Goal: Task Accomplishment & Management: Manage account settings

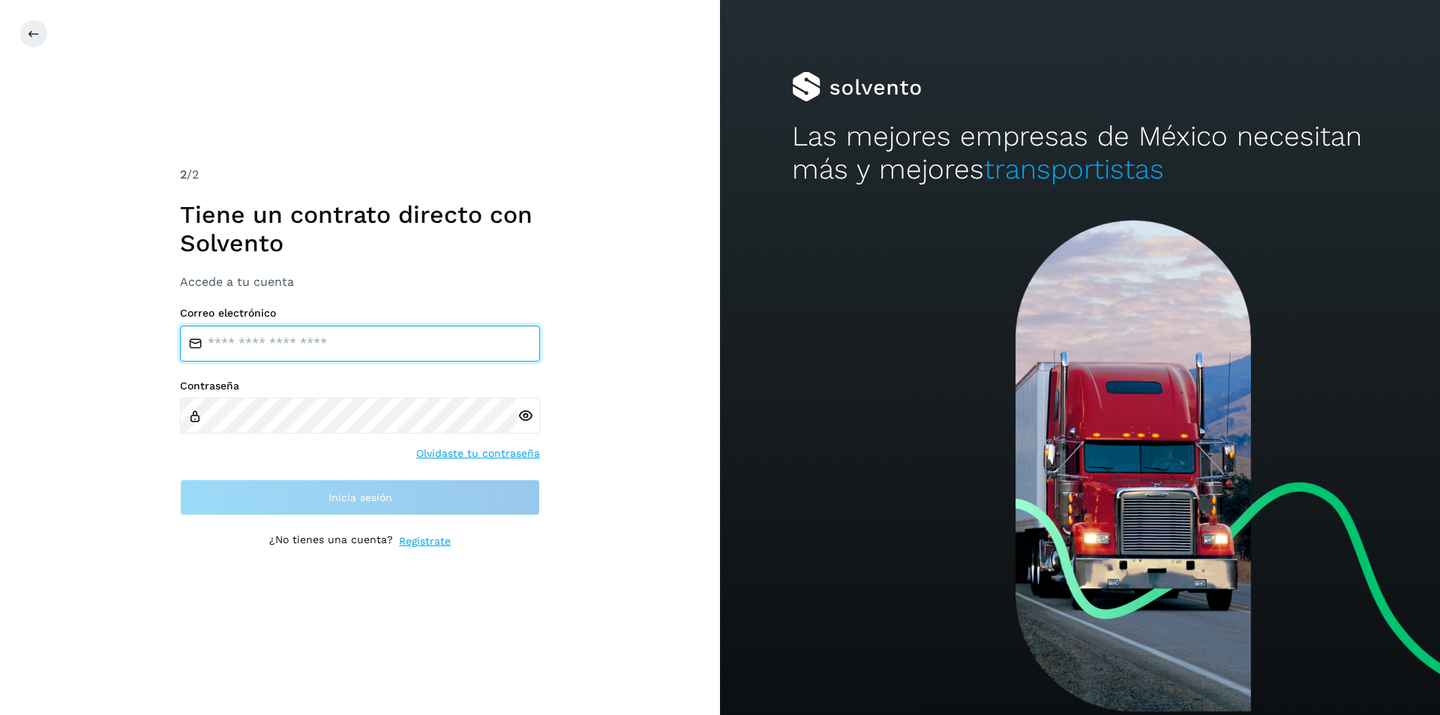
click at [252, 346] on input "email" at bounding box center [360, 343] width 360 height 36
type input "**********"
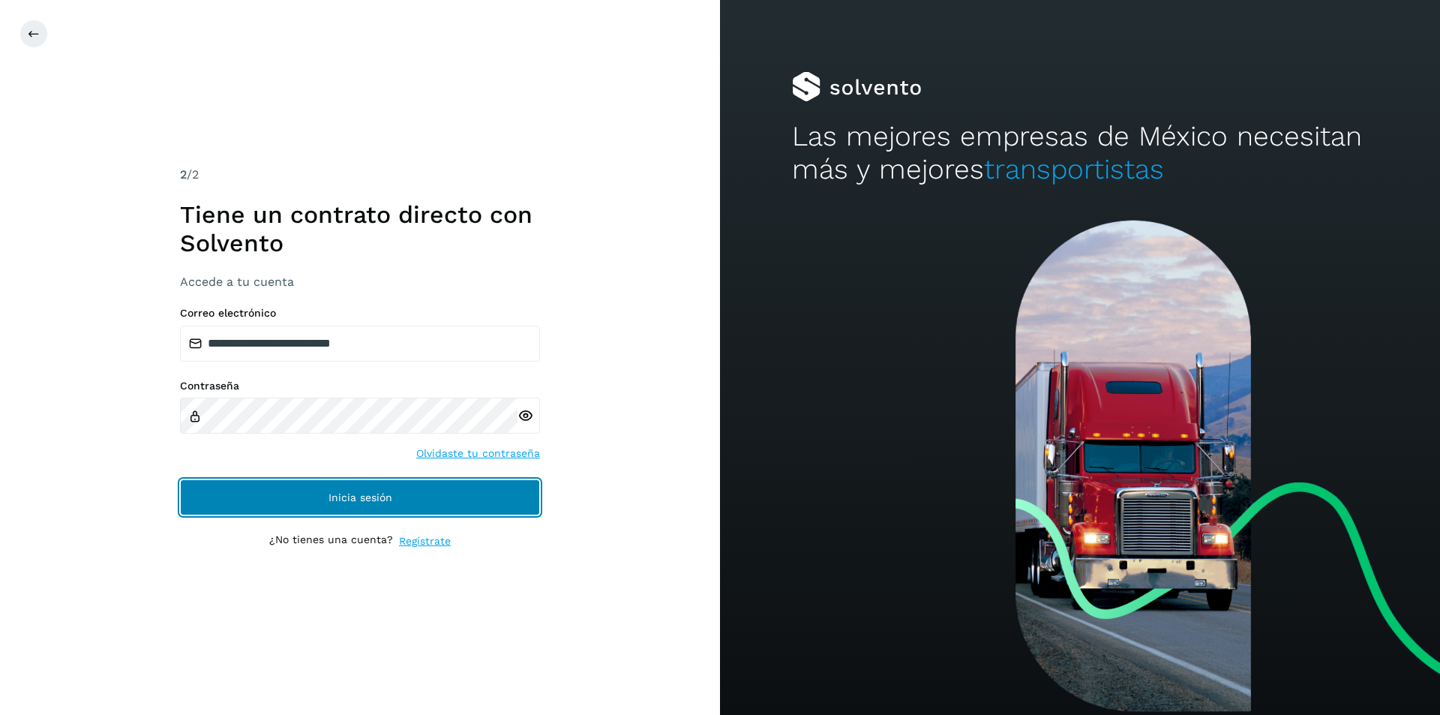
click at [291, 495] on button "Inicia sesión" at bounding box center [360, 497] width 360 height 36
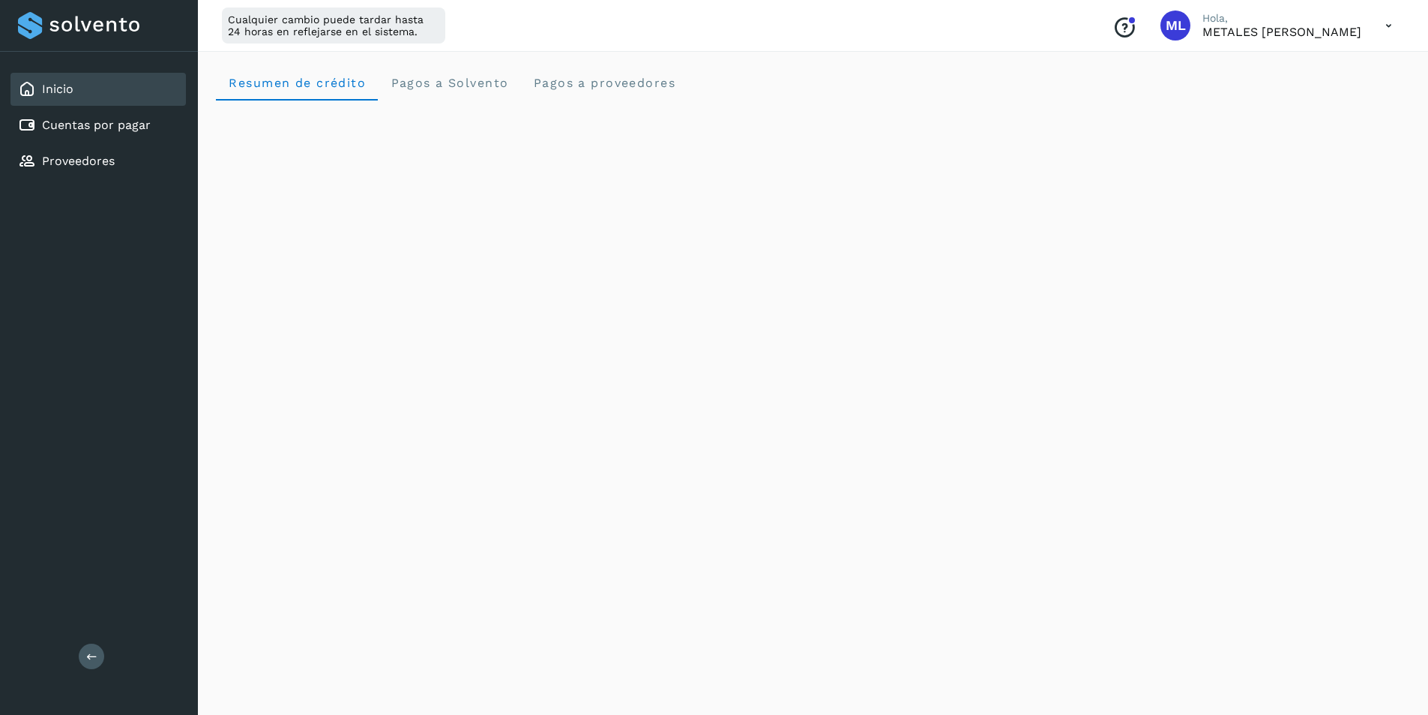
click at [1032, 26] on div "Cualquier cambio puede tardar hasta 24 horas en reflejarse en el sistema. Conoc…" at bounding box center [813, 26] width 1230 height 52
click at [1386, 24] on icon at bounding box center [1389, 25] width 31 height 31
click at [1304, 97] on div "Cerrar sesión" at bounding box center [1314, 96] width 178 height 28
